Goal: Transaction & Acquisition: Purchase product/service

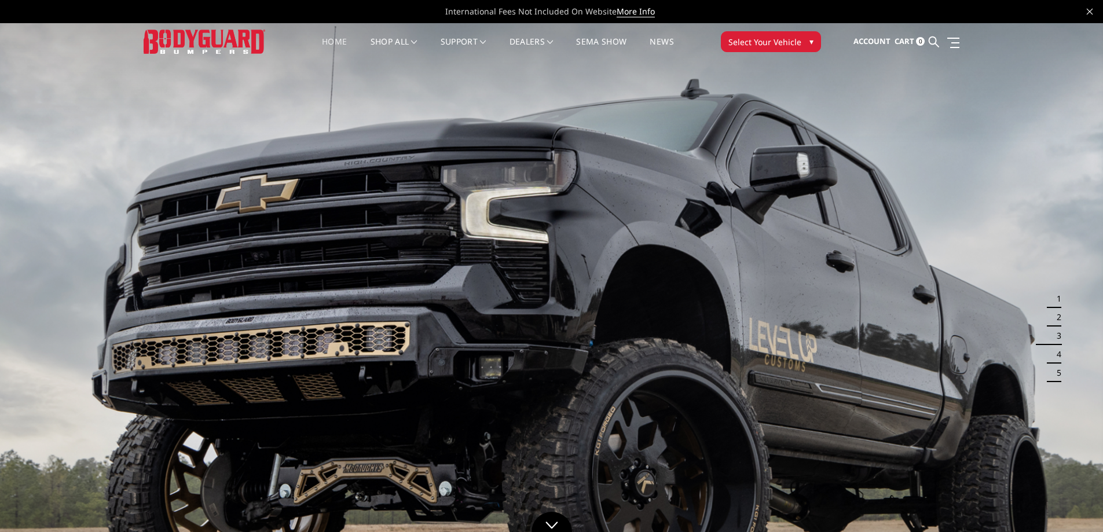
click at [776, 44] on span "Select Your Vehicle" at bounding box center [764, 42] width 73 height 12
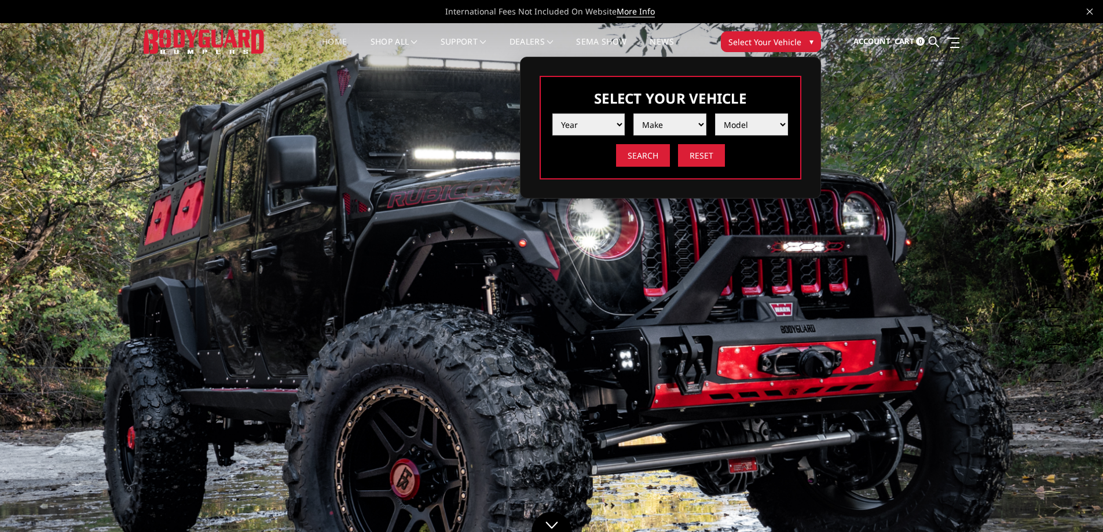
click at [562, 122] on select "Year 2025 2024 2023 2022 2021 2020 2019 2018 2017 2016 2015 2014 2013 2012 2011…" at bounding box center [588, 124] width 73 height 22
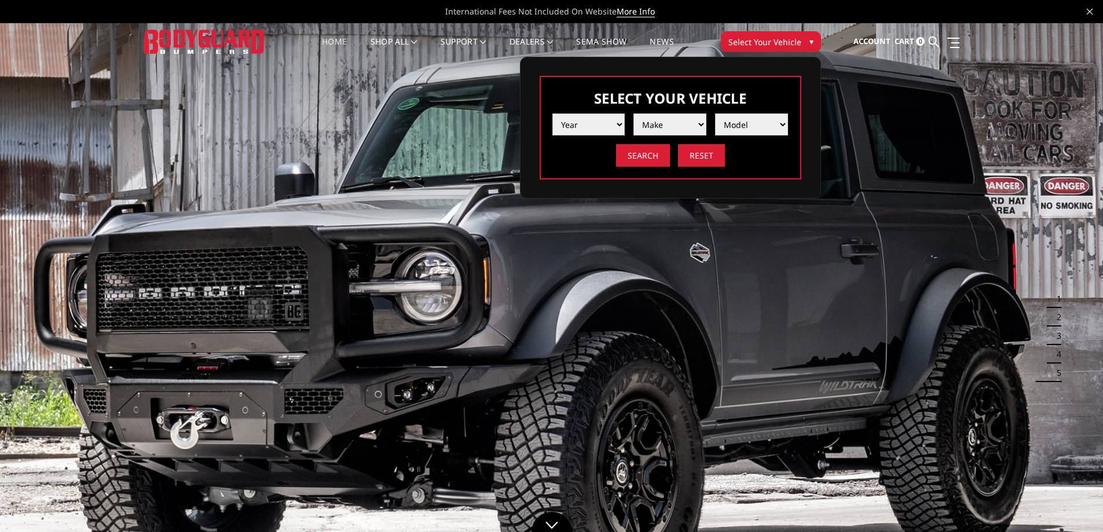
select select "yr_2025"
click at [552, 113] on select "Year 2025 2024 2023 2022 2021 2020 2019 2018 2017 2016 2015 2014 2013 2012 2011…" at bounding box center [588, 124] width 73 height 22
click at [674, 123] on img at bounding box center [669, 124] width 17 height 17
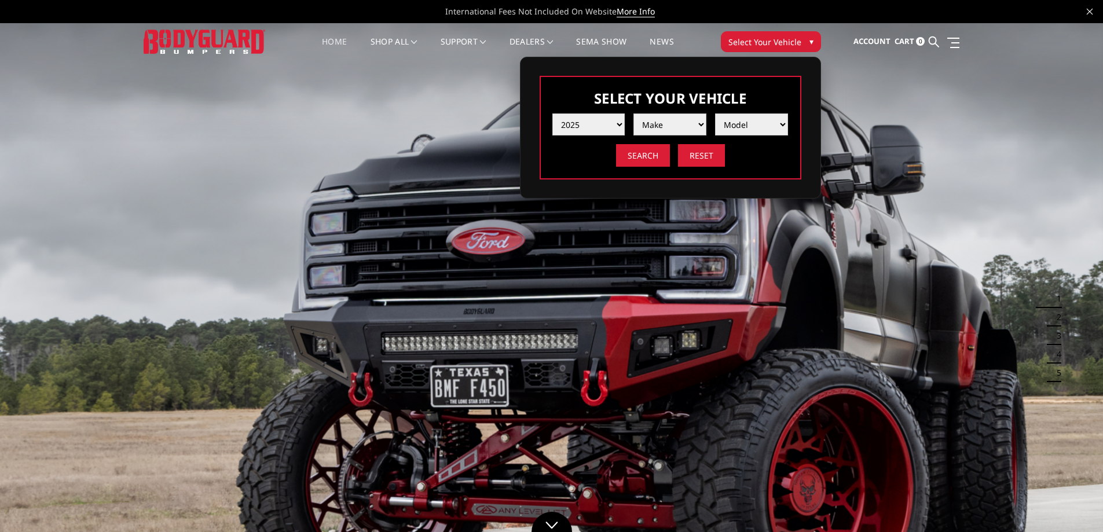
click at [670, 124] on select "Make Chevrolet Ford GMC Ram Toyota" at bounding box center [669, 124] width 73 height 22
select select "mk_ram"
click at [633, 113] on select "Make Chevrolet Ford GMC Ram Toyota" at bounding box center [669, 124] width 73 height 22
click at [751, 124] on select "Model 1500 6-Lug 1500 Rebel 2500 / 3500 4500 / 5500 RHO" at bounding box center [751, 124] width 73 height 22
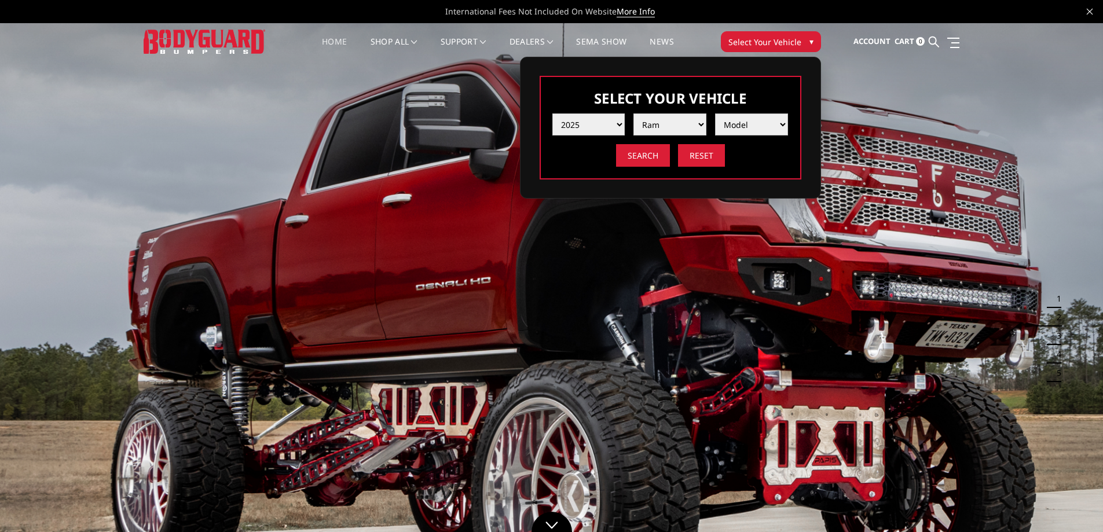
select select "md_4500-5500"
click at [715, 113] on select "Model 1500 6-Lug 1500 Rebel 2500 / 3500 4500 / 5500 RHO" at bounding box center [751, 124] width 73 height 22
click at [627, 157] on input "Search" at bounding box center [643, 155] width 54 height 23
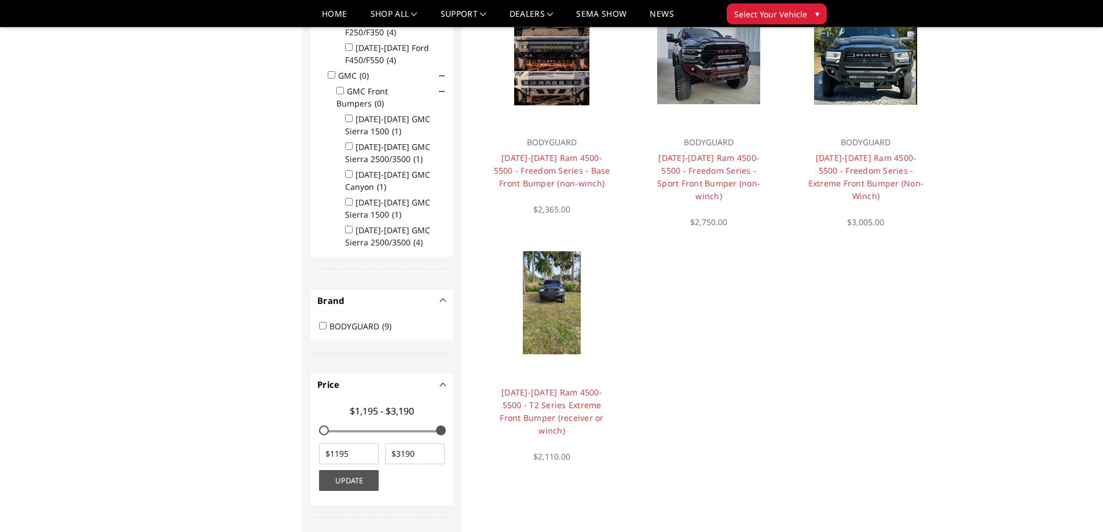
scroll to position [671, 0]
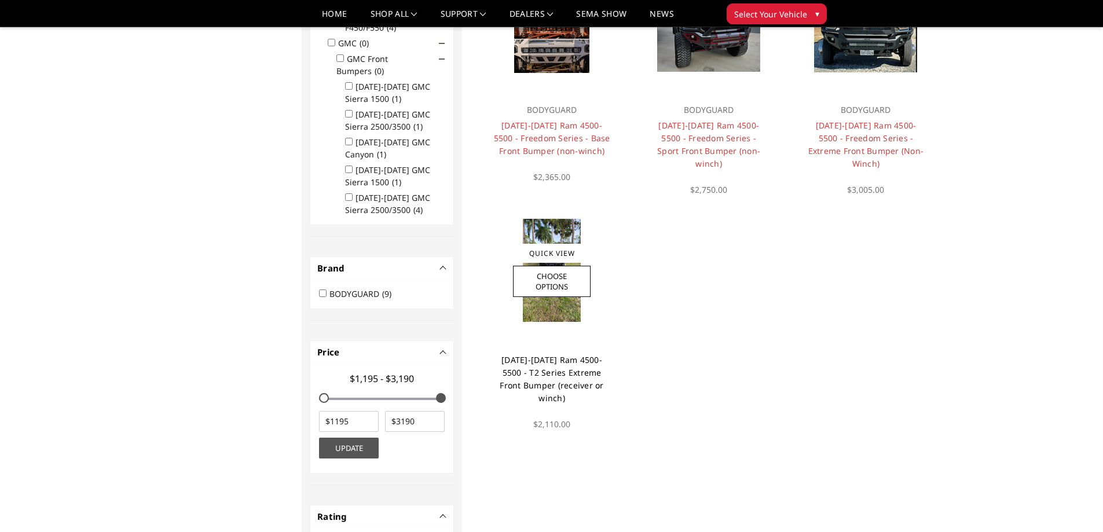
click at [544, 374] on link "[DATE]-[DATE] Ram 4500-5500 - T2 Series Extreme Front Bumper (receiver or winch)" at bounding box center [552, 378] width 104 height 49
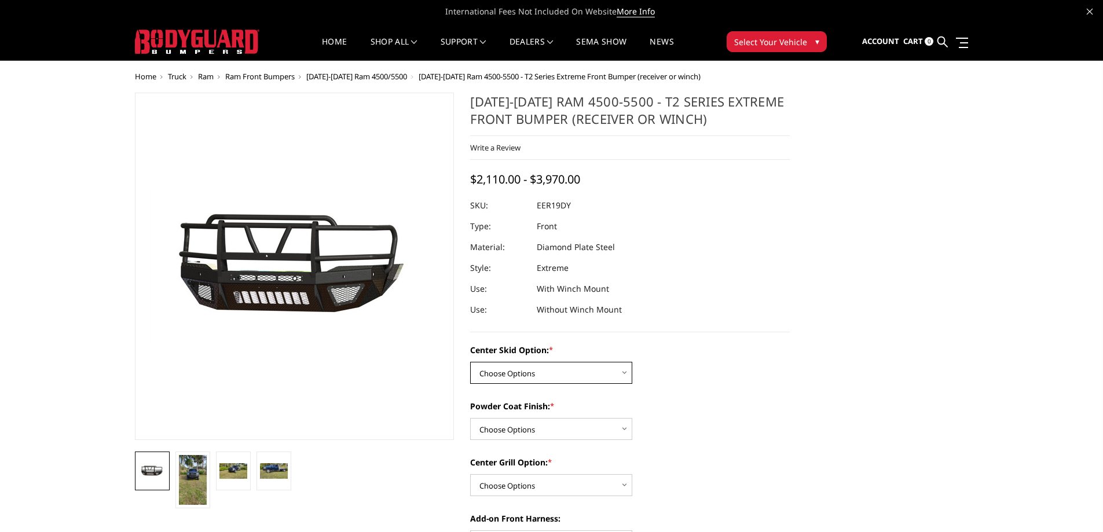
click at [574, 373] on select "Choose Options Standard center skid plate (included) Receiver tube Winch mount …" at bounding box center [551, 373] width 162 height 22
select select "626"
click at [470, 362] on select "Choose Options Standard center skid plate (included) Receiver tube Winch mount …" at bounding box center [551, 373] width 162 height 22
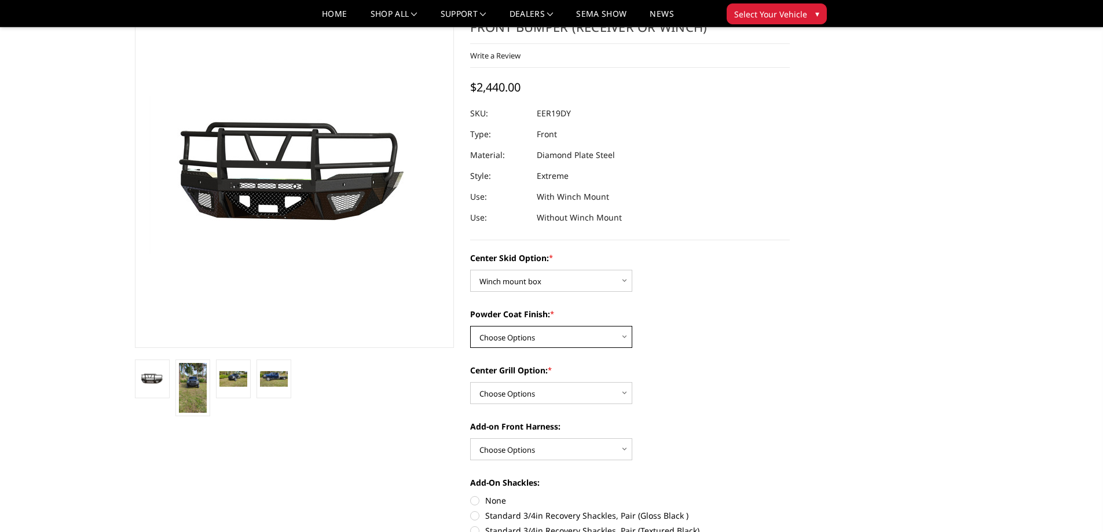
click at [545, 334] on select "Choose Options Bare metal Gloss Black Powder Coat Texture Black Powder Coat" at bounding box center [551, 337] width 162 height 22
select select "667"
click at [470, 326] on select "Choose Options Bare metal Gloss Black Powder Coat Texture Black Powder Coat" at bounding box center [551, 337] width 162 height 22
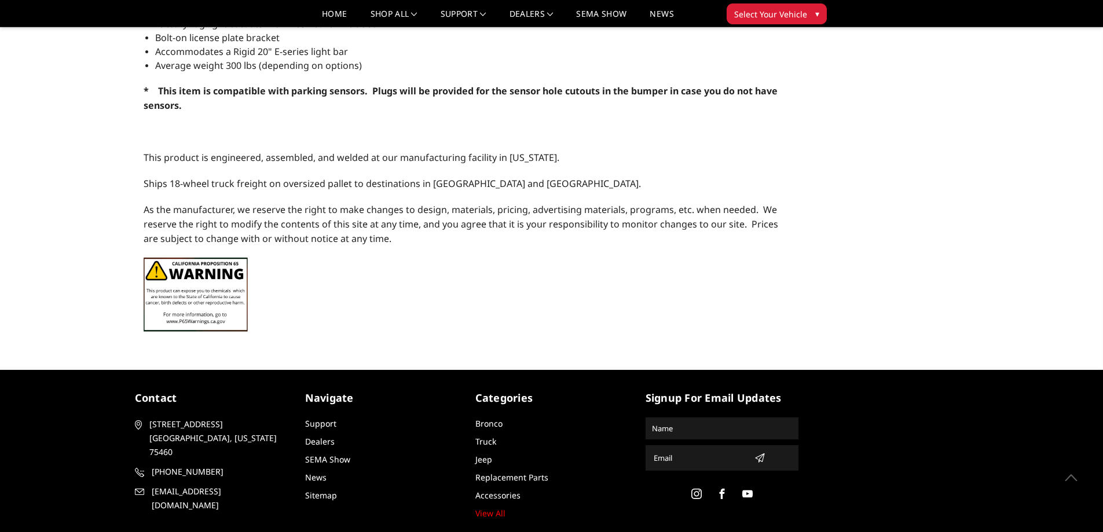
scroll to position [1140, 0]
